Goal: Find specific page/section: Find specific page/section

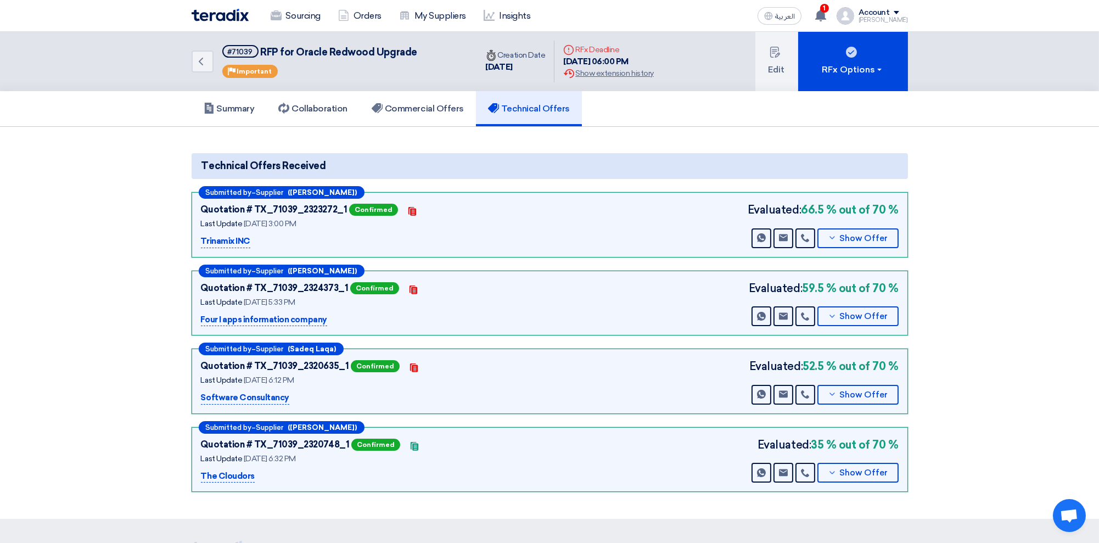
click at [211, 16] on img at bounding box center [220, 15] width 57 height 13
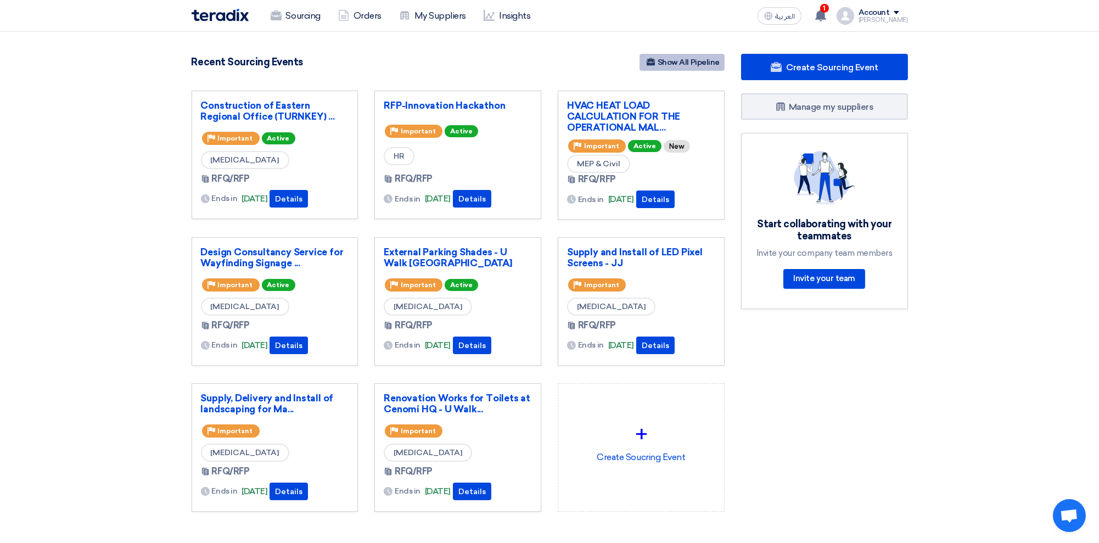
click at [691, 65] on link "Show All Pipeline" at bounding box center [682, 62] width 85 height 17
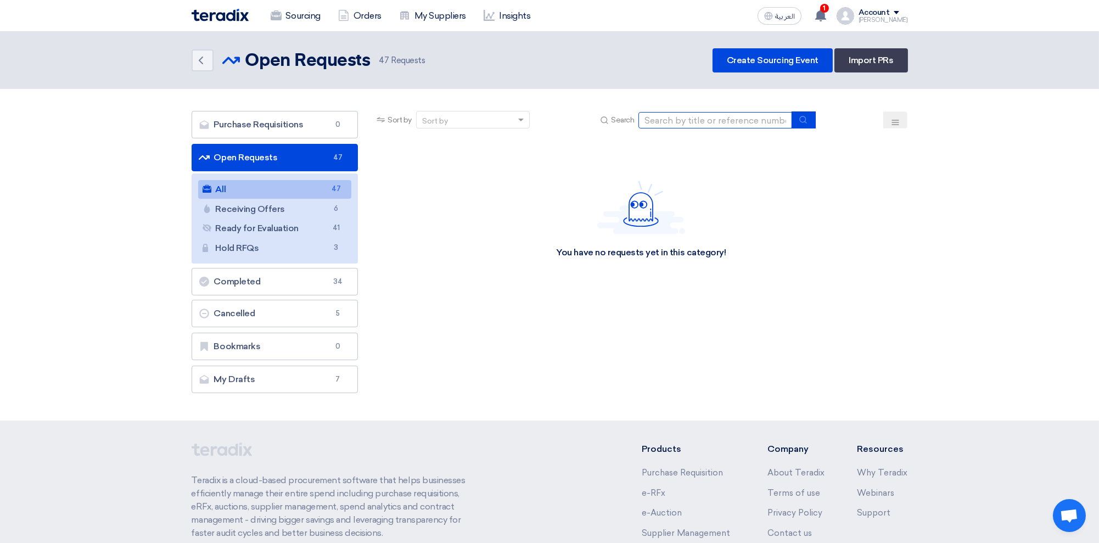
click at [668, 121] on input at bounding box center [715, 120] width 154 height 16
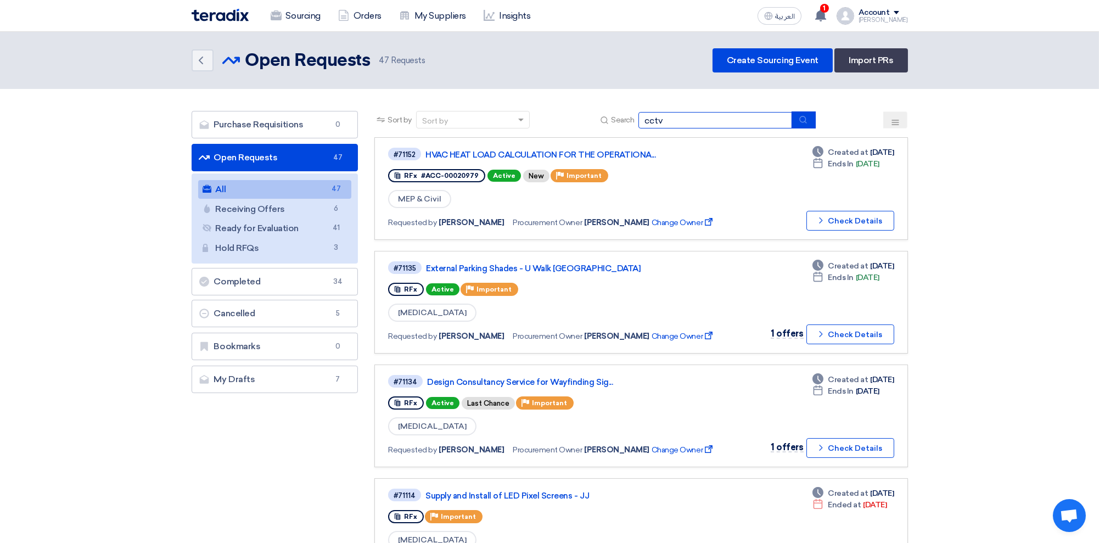
type input "cctv"
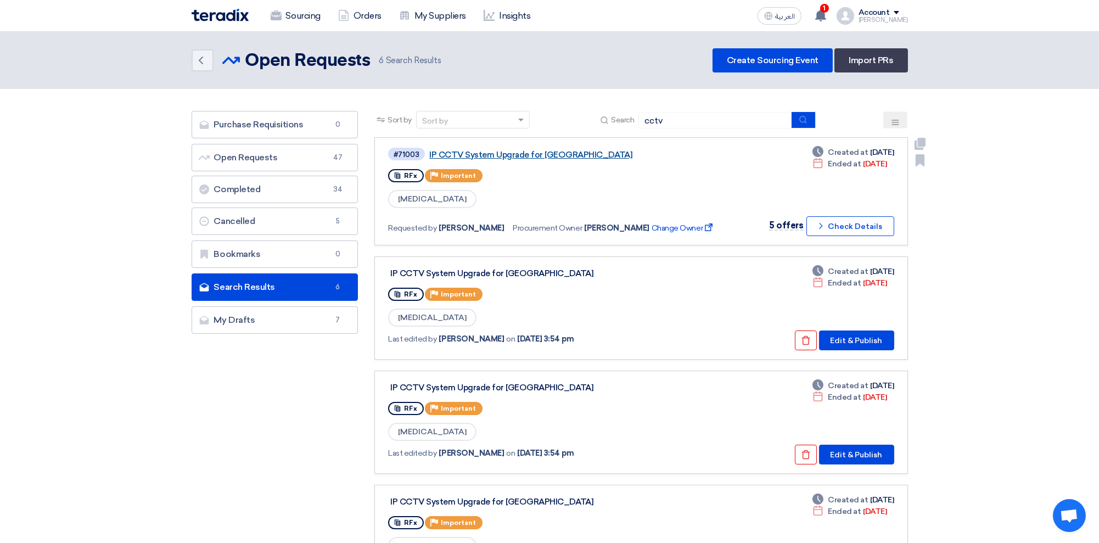
click at [563, 153] on link "IP CCTV System Upgrade for [GEOGRAPHIC_DATA]" at bounding box center [566, 155] width 274 height 10
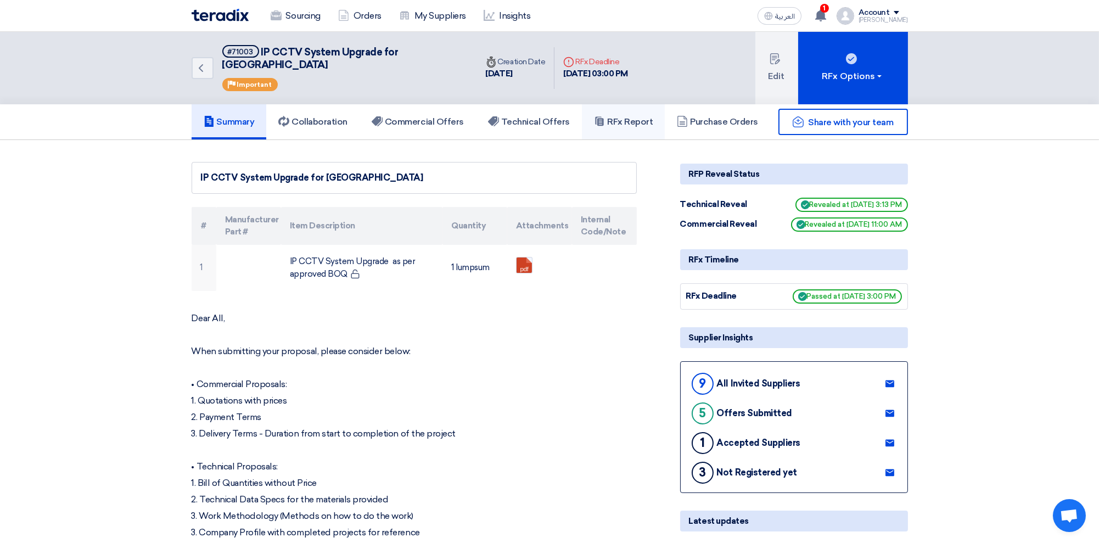
click at [614, 116] on h5 "RFx Report" at bounding box center [623, 121] width 59 height 11
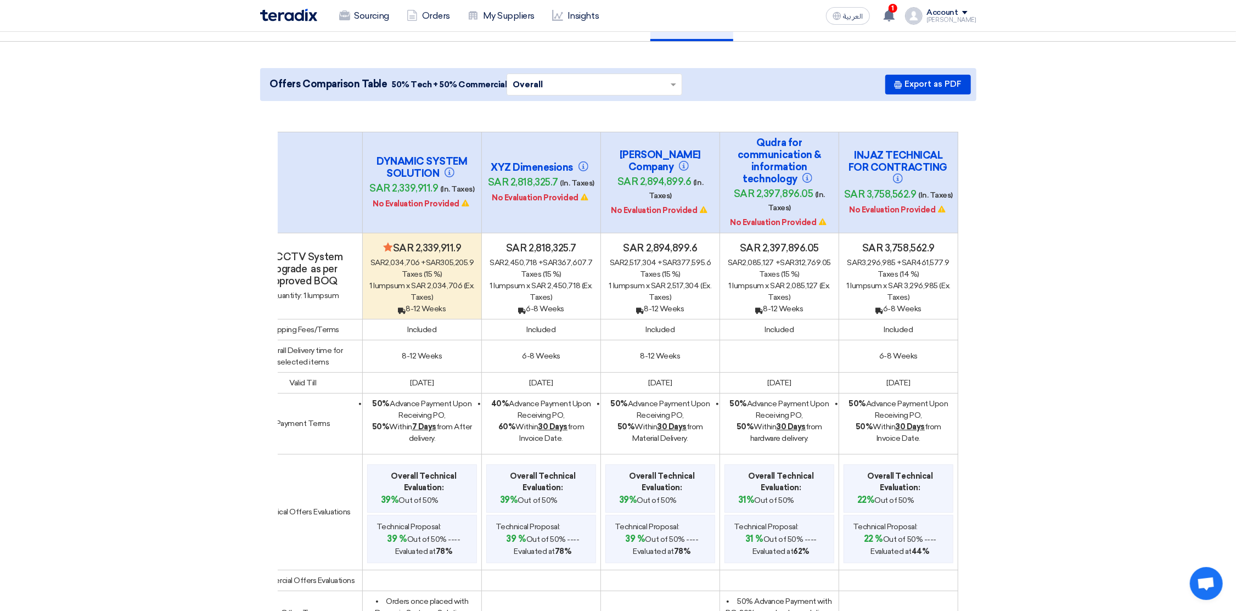
scroll to position [73, 0]
